Goal: Information Seeking & Learning: Understand process/instructions

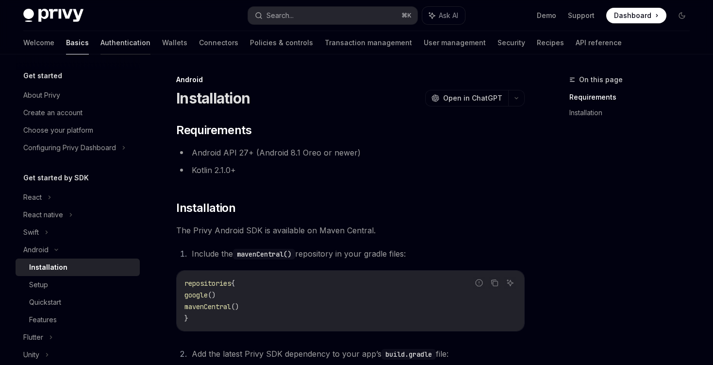
click at [100, 46] on link "Authentication" at bounding box center [125, 42] width 50 height 23
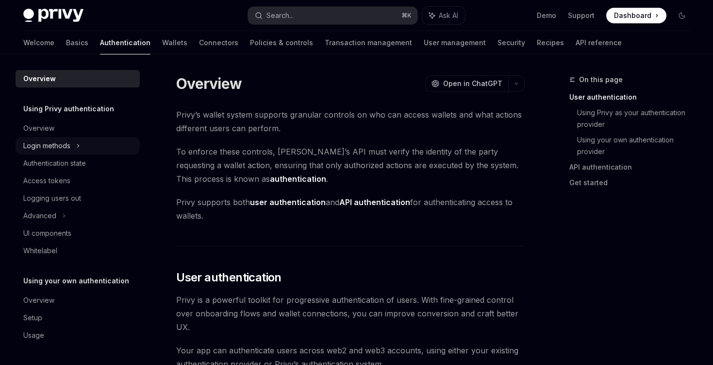
click at [73, 147] on div "Login methods" at bounding box center [78, 145] width 124 height 17
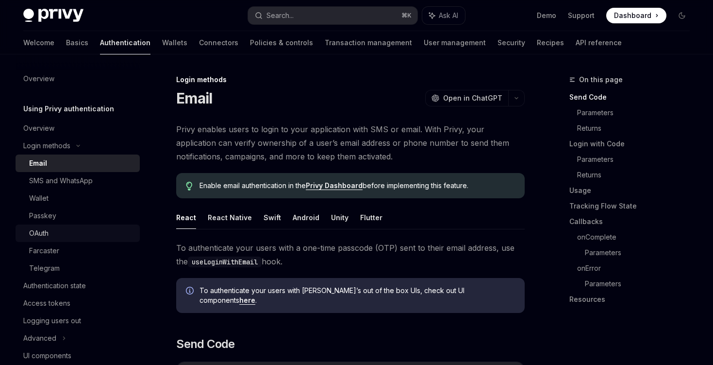
click at [42, 232] on div "OAuth" at bounding box center [38, 233] width 19 height 12
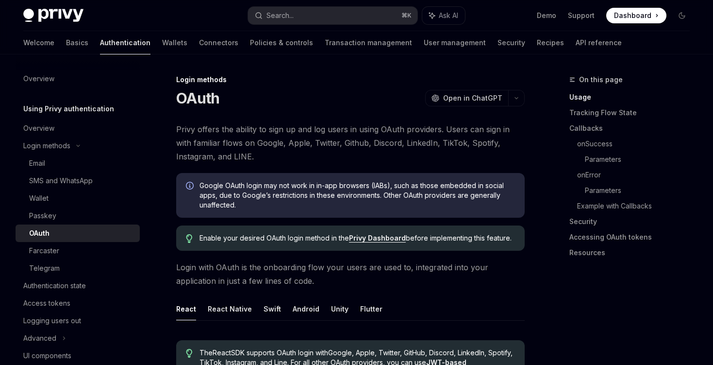
scroll to position [121, 0]
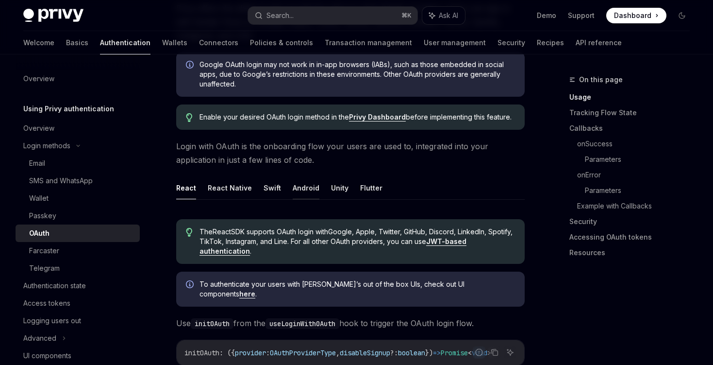
click at [306, 191] on button "Android" at bounding box center [306, 187] width 27 height 23
type textarea "*"
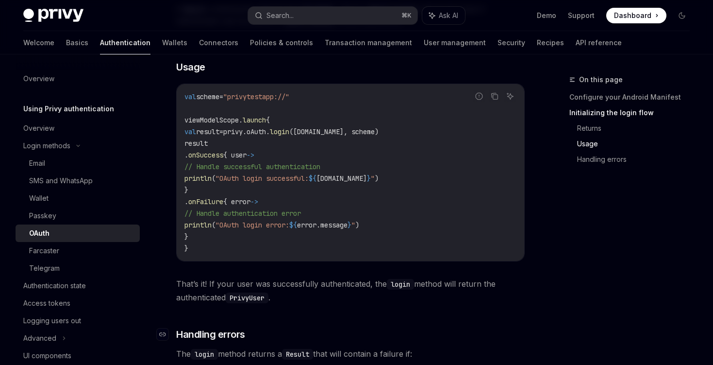
scroll to position [1010, 0]
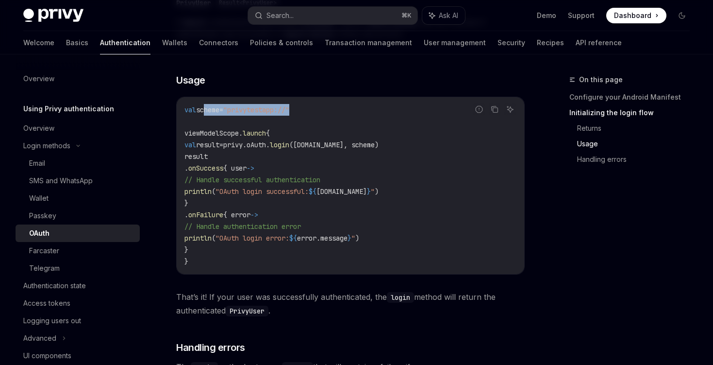
drag, startPoint x: 205, startPoint y: 112, endPoint x: 306, endPoint y: 109, distance: 101.0
click at [289, 110] on span "val scheme = "privytestapp://"" at bounding box center [236, 109] width 105 height 9
click at [346, 148] on span "([DOMAIN_NAME], scheme)" at bounding box center [333, 144] width 89 height 9
drag, startPoint x: 241, startPoint y: 112, endPoint x: 306, endPoint y: 121, distance: 65.7
click at [289, 108] on span ""privytestapp://"" at bounding box center [256, 109] width 66 height 9
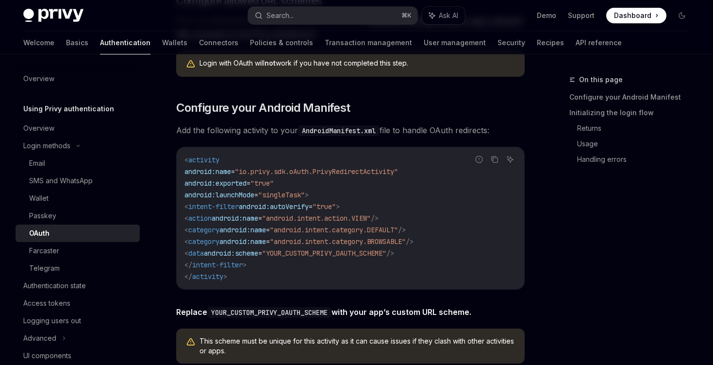
scroll to position [431, 0]
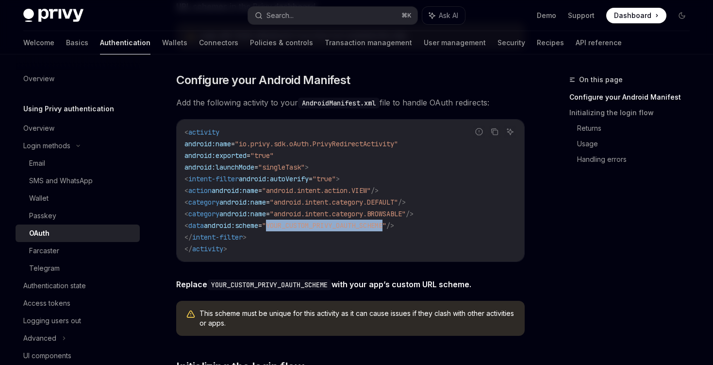
drag, startPoint x: 307, startPoint y: 225, endPoint x: 430, endPoint y: 223, distance: 122.8
click at [386, 223] on span ""YOUR_CUSTOM_PRIVY_OAUTH_SCHEME"" at bounding box center [324, 225] width 124 height 9
copy span "YOUR_CUSTOM_PRIVY_OAUTH_SCHEME"
